Goal: Transaction & Acquisition: Purchase product/service

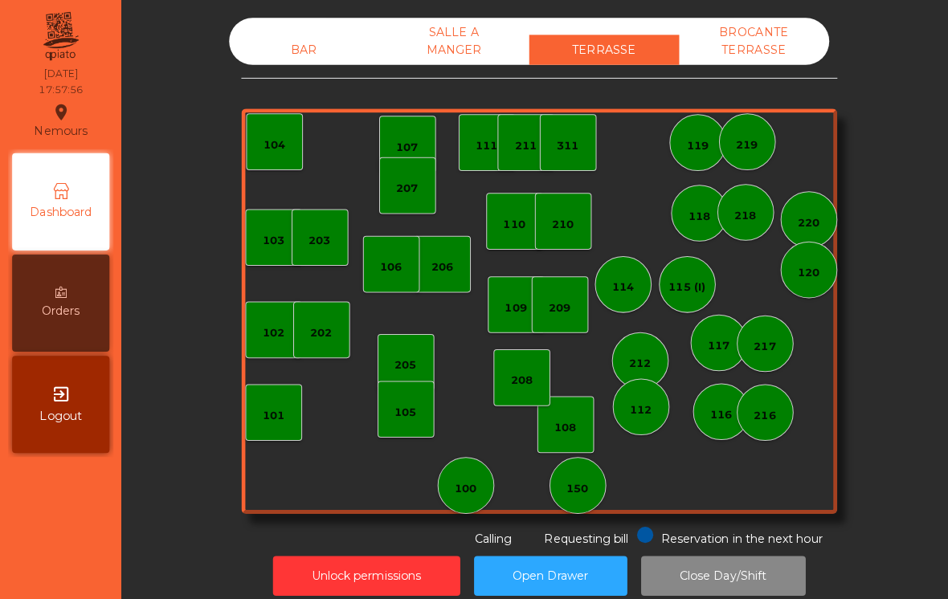
click at [511, 362] on div "208" at bounding box center [517, 374] width 56 height 56
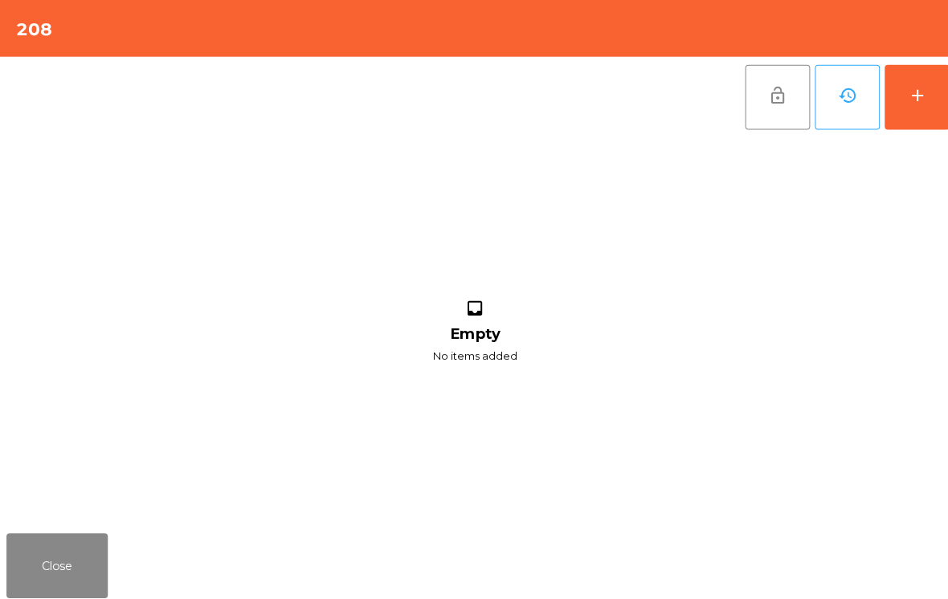
click at [914, 71] on button "add" at bounding box center [908, 96] width 64 height 64
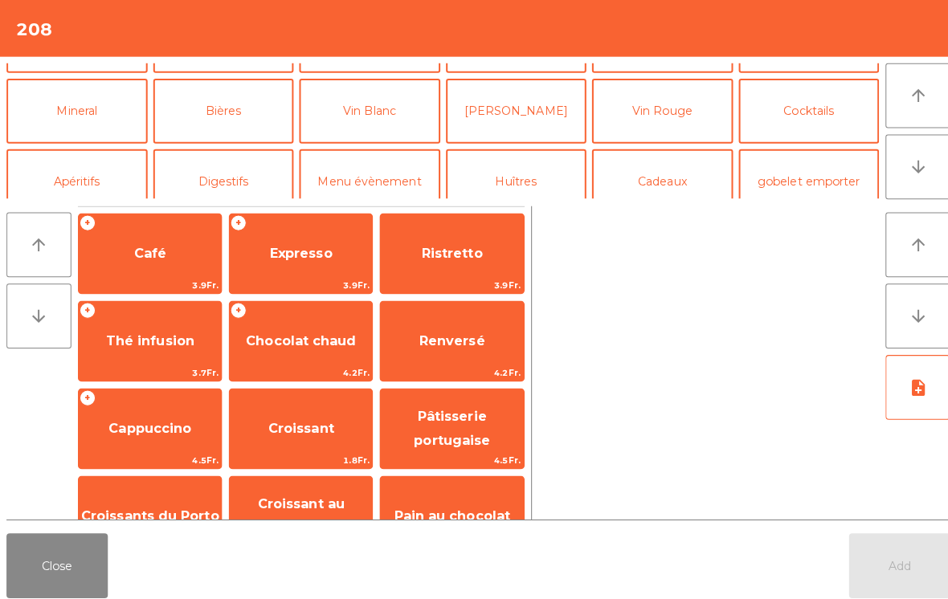
scroll to position [126, 0]
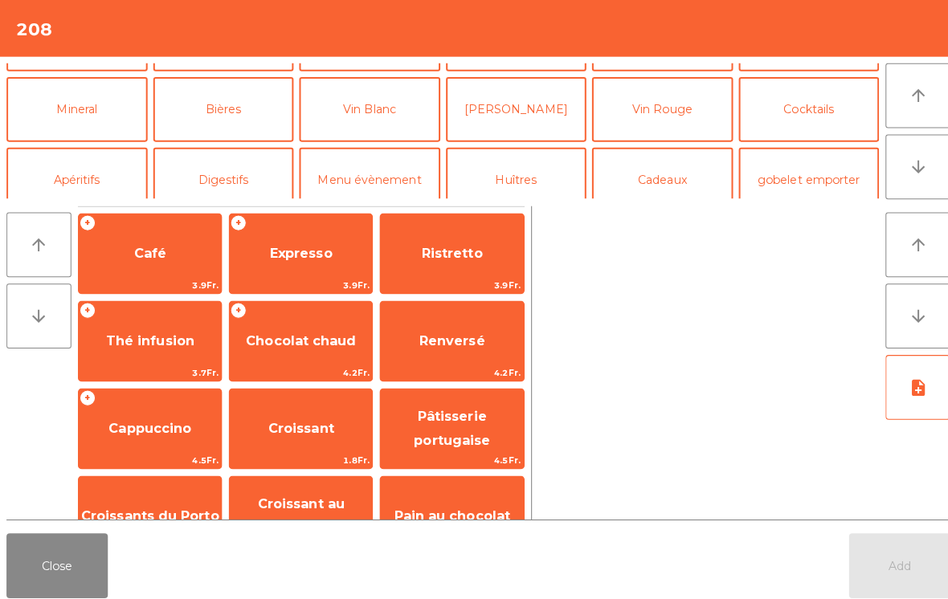
click at [252, 138] on button "Bières" at bounding box center [222, 108] width 140 height 64
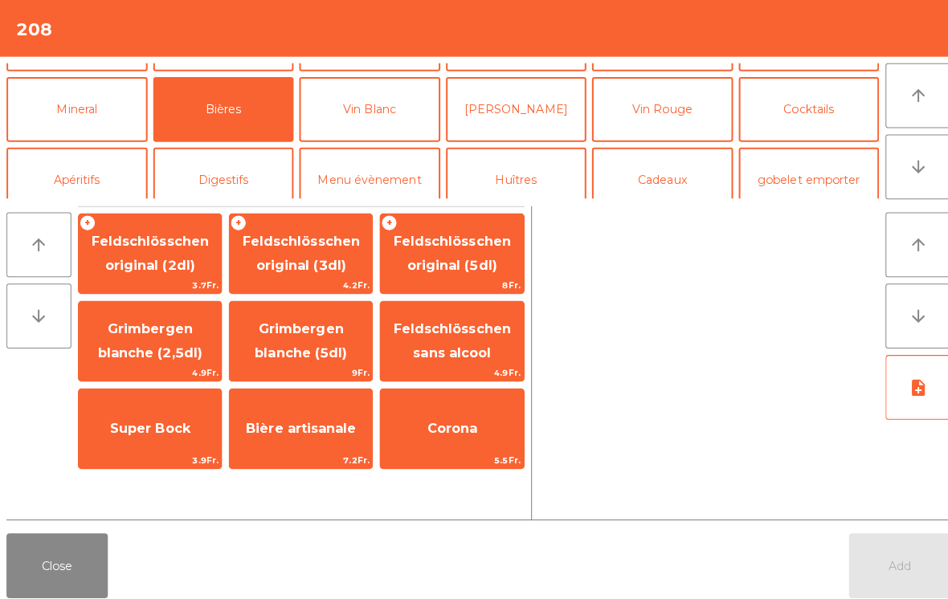
click at [482, 337] on span "Feldschlösschen sans alcool" at bounding box center [447, 338] width 141 height 68
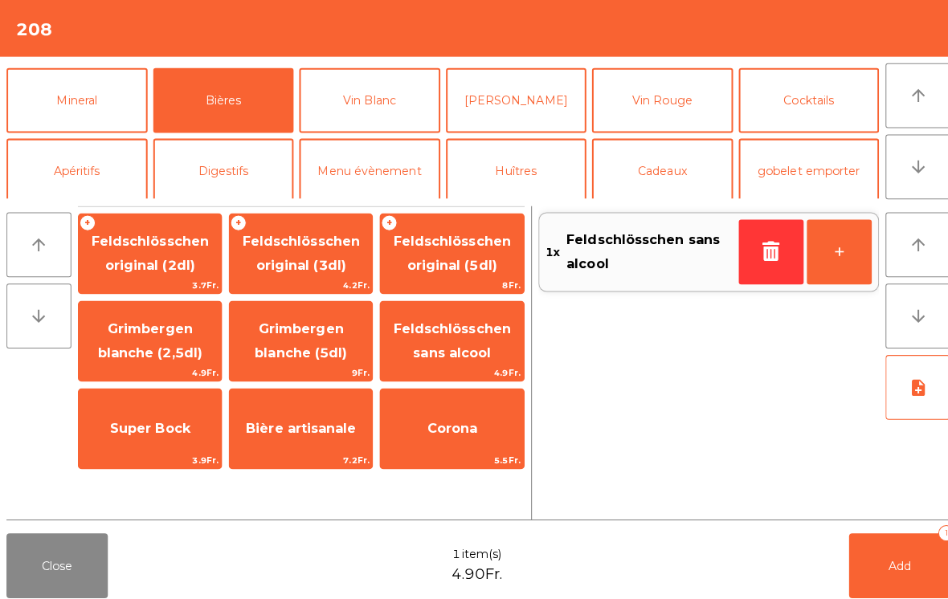
scroll to position [133, 0]
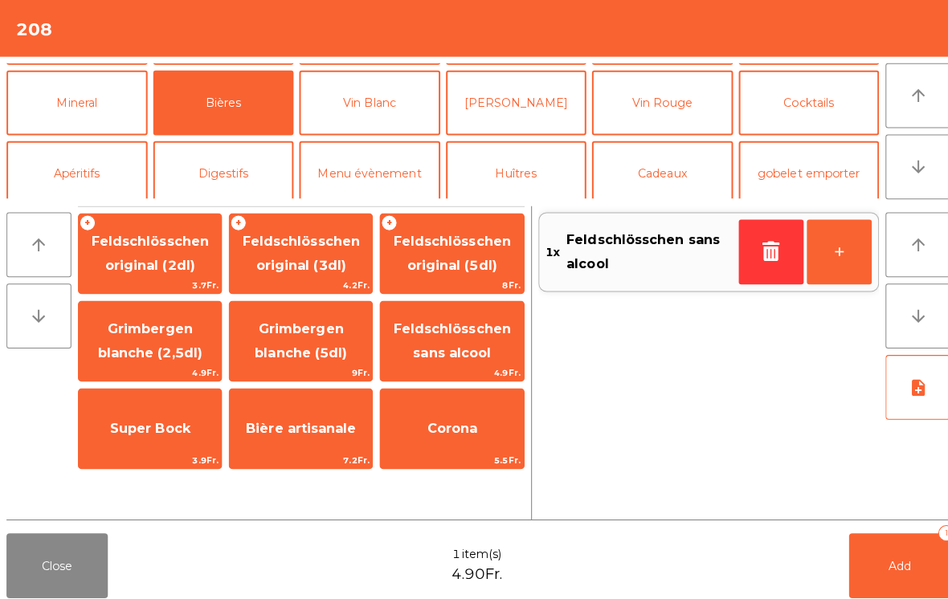
click at [105, 111] on button "Mineral" at bounding box center [76, 102] width 140 height 64
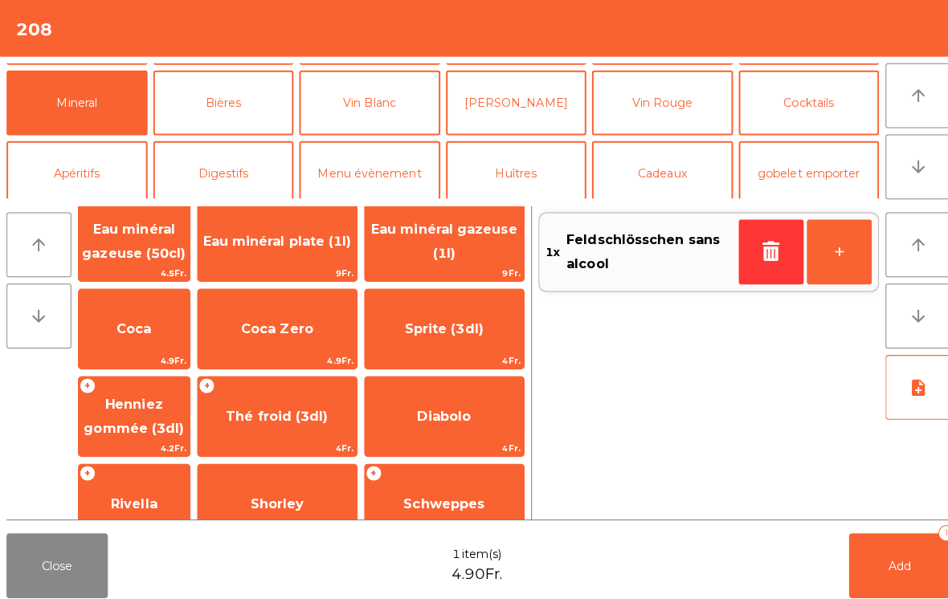
scroll to position [98, 0]
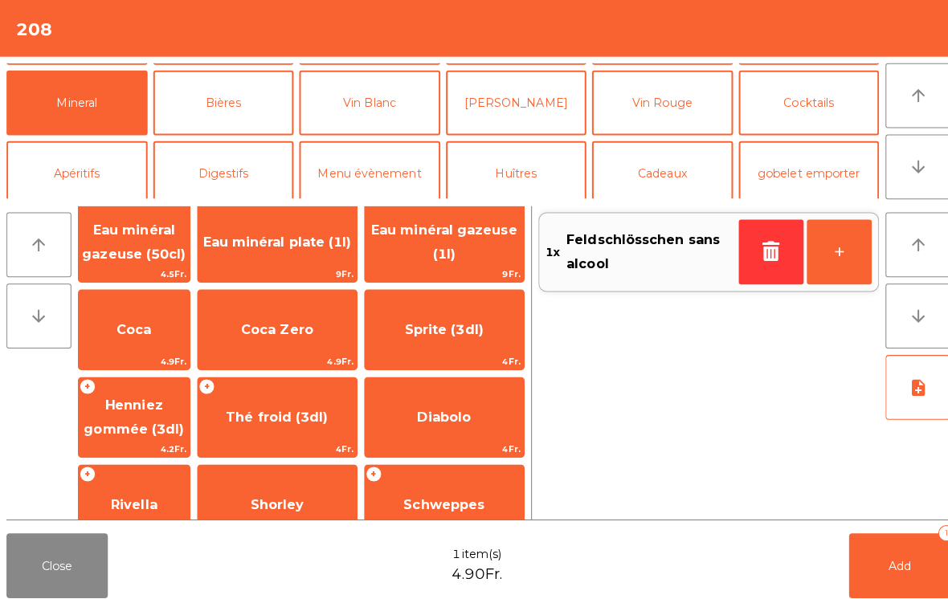
click at [307, 431] on span "Thé froid (3dl)" at bounding box center [274, 413] width 157 height 43
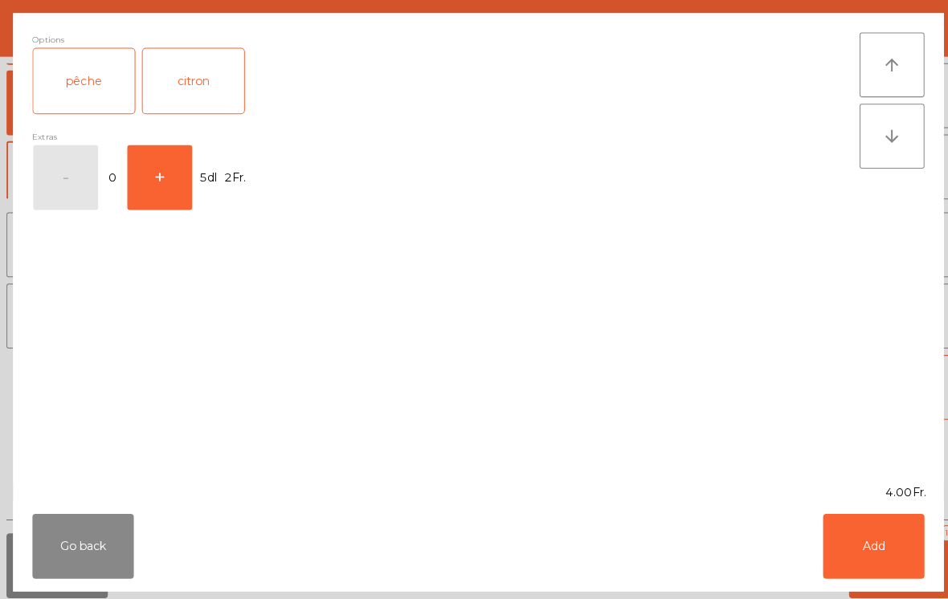
click at [864, 555] on button "Add" at bounding box center [865, 541] width 100 height 64
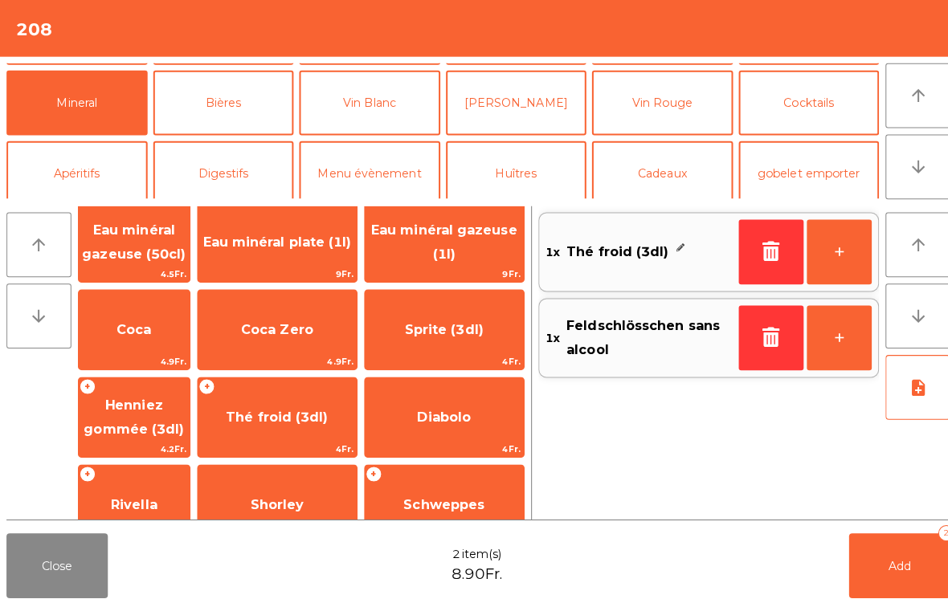
click at [928, 570] on button "Add 2" at bounding box center [891, 560] width 100 height 64
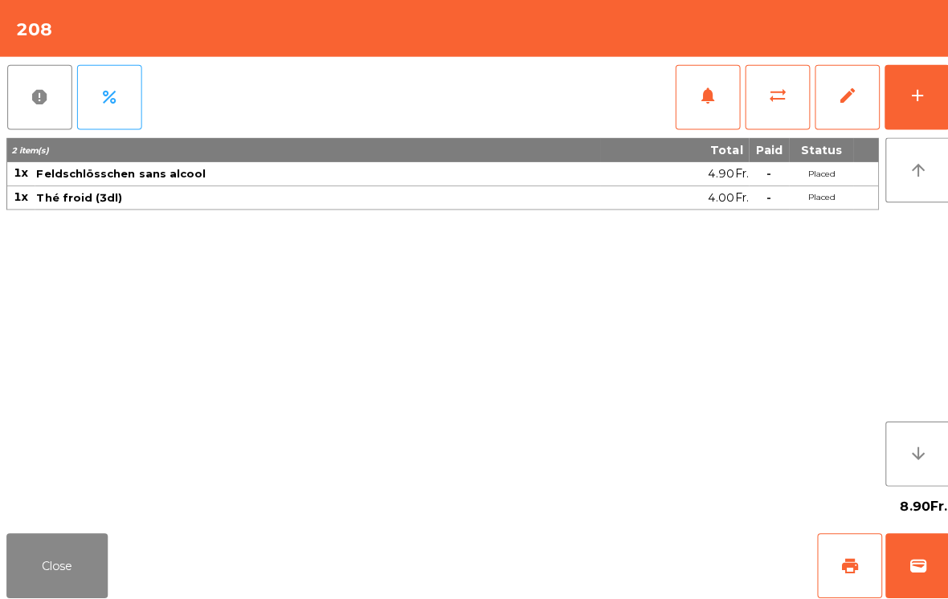
click at [916, 566] on span "wallet" at bounding box center [909, 560] width 19 height 19
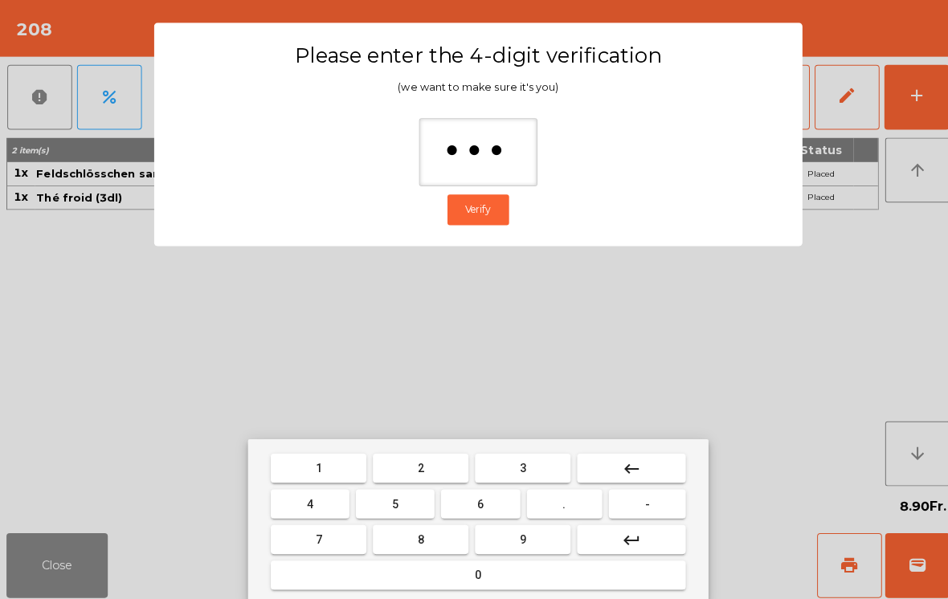
type input "****"
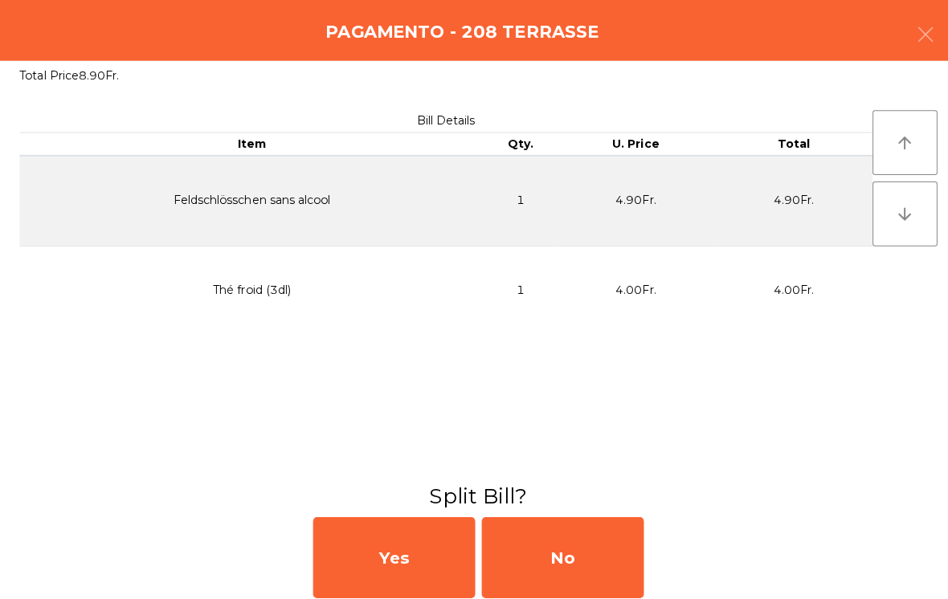
click at [567, 539] on div "No" at bounding box center [557, 552] width 161 height 80
click at [573, 537] on div "MB" at bounding box center [557, 552] width 161 height 80
click at [600, 537] on div "No" at bounding box center [557, 552] width 161 height 80
